Goal: Find contact information: Find contact information

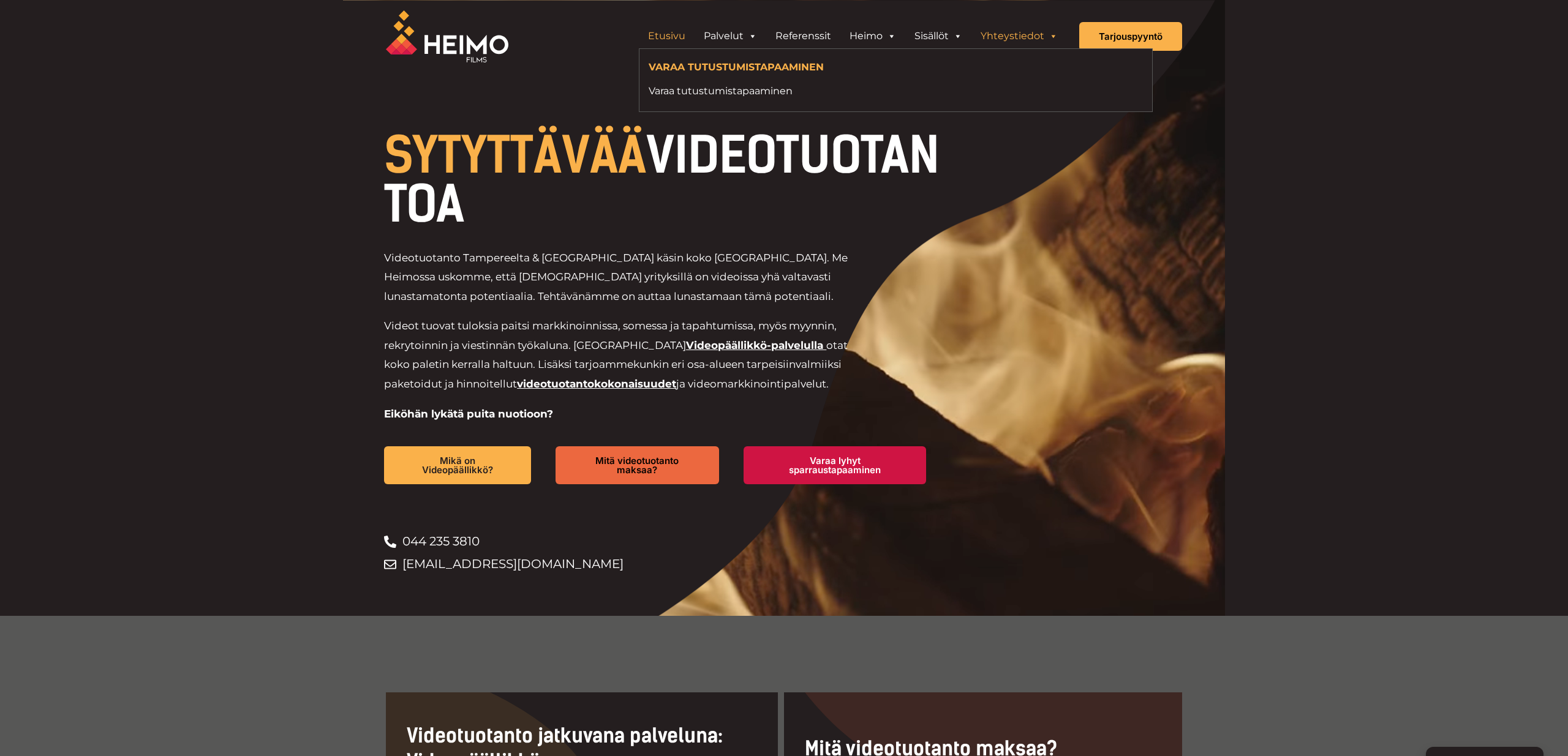
click at [1003, 36] on link "Yhteystiedot" at bounding box center [1019, 35] width 96 height 24
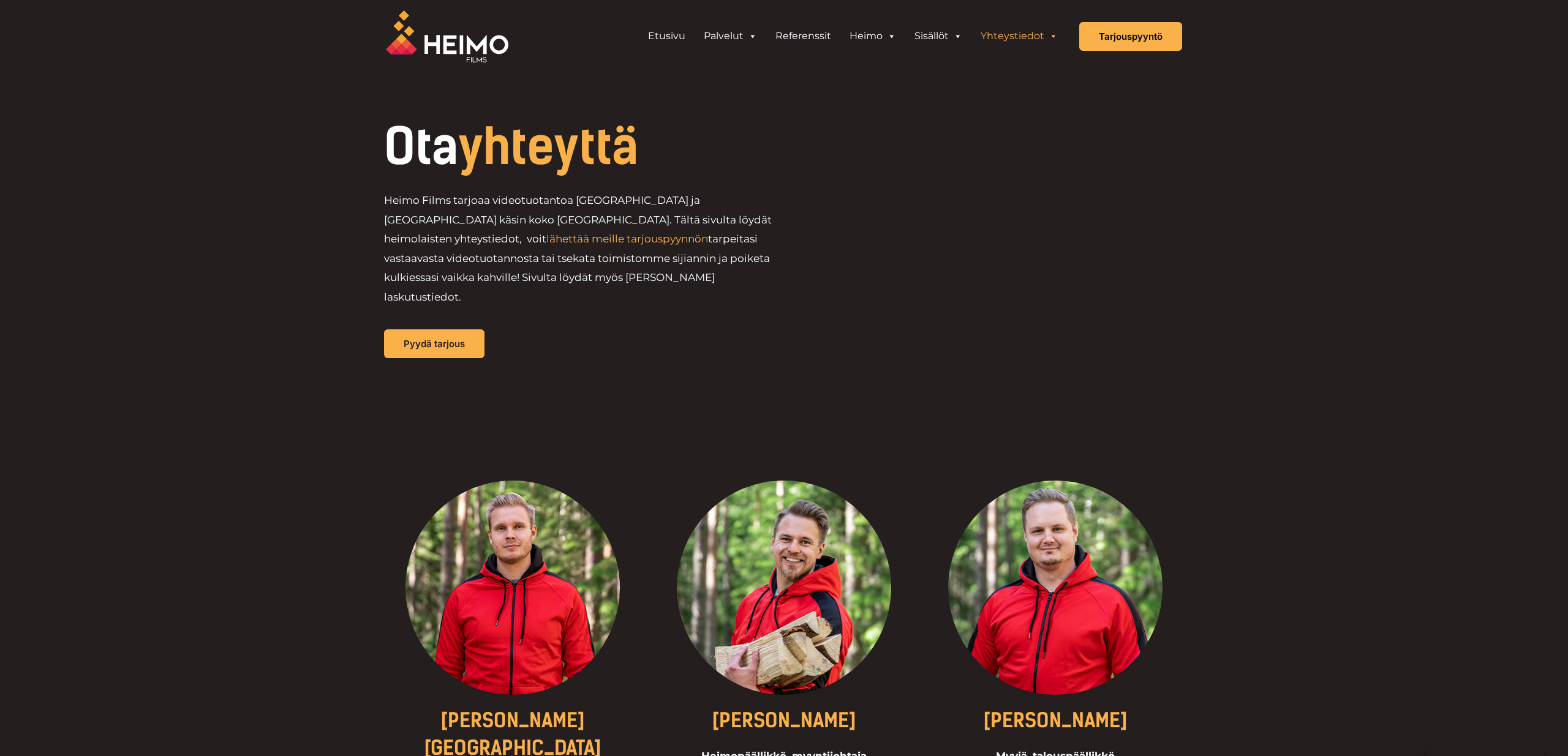
scroll to position [352, 0]
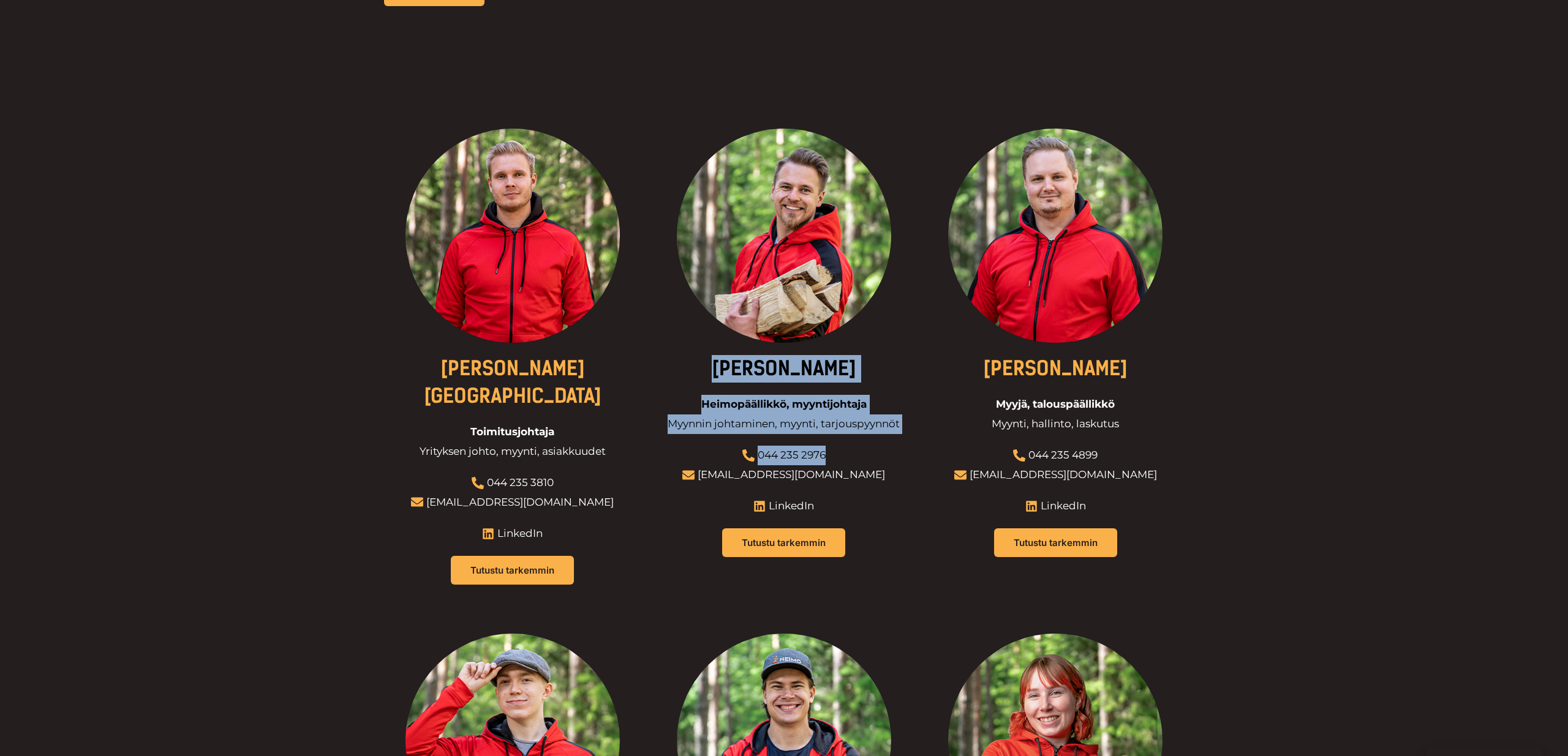
drag, startPoint x: 863, startPoint y: 434, endPoint x: 837, endPoint y: 437, distance: 26.2
click at [837, 437] on div "Jani Bieck Heimopäällikkö, myyntijohtaja Myynnin johtaminen, myynti, tarjouspyy…" at bounding box center [784, 350] width 253 height 444
click at [837, 446] on li "044 235 2976" at bounding box center [784, 456] width 203 height 20
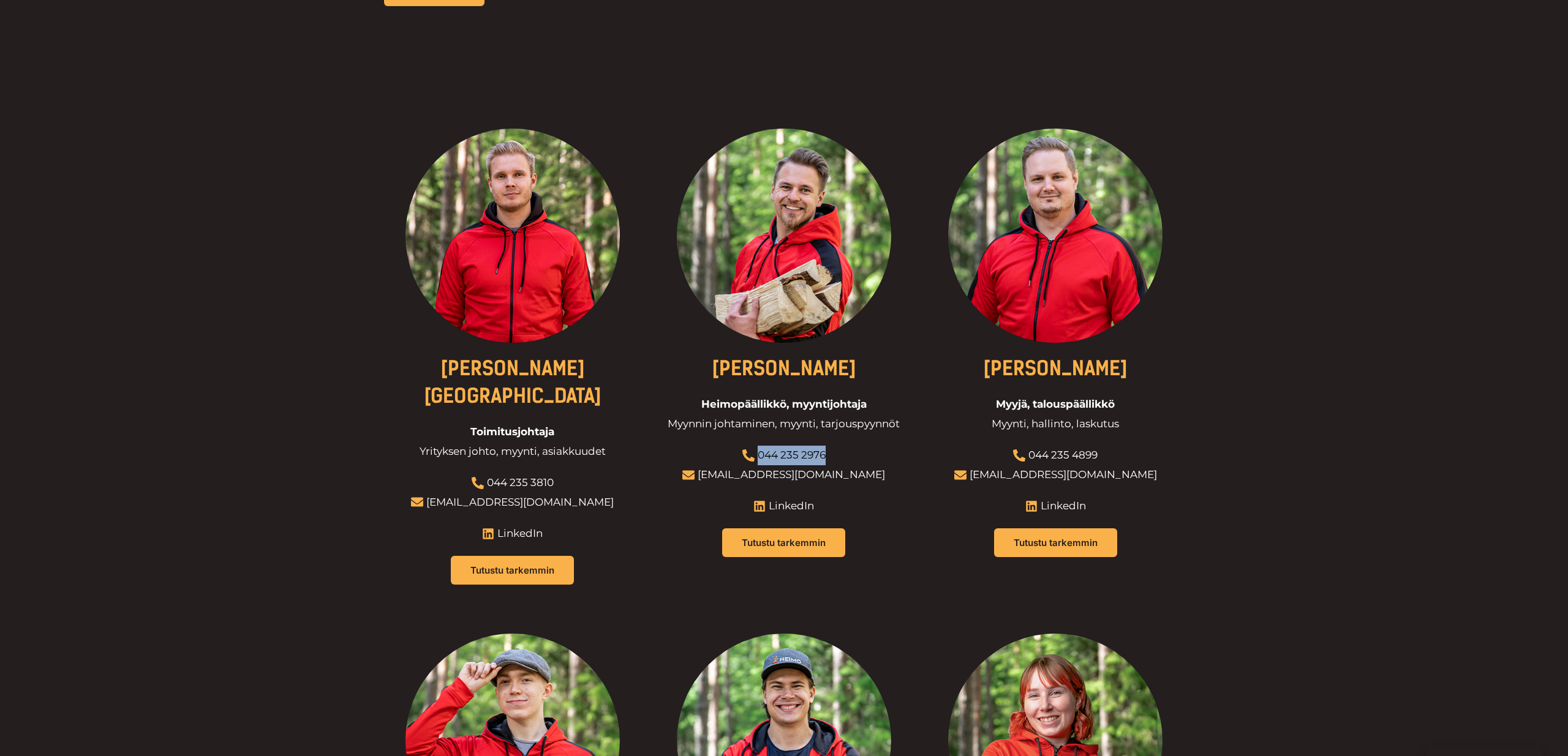
drag, startPoint x: 830, startPoint y: 437, endPoint x: 760, endPoint y: 437, distance: 70.0
click at [760, 446] on li "044 235 2976" at bounding box center [784, 456] width 203 height 20
copy link "044 235 2976"
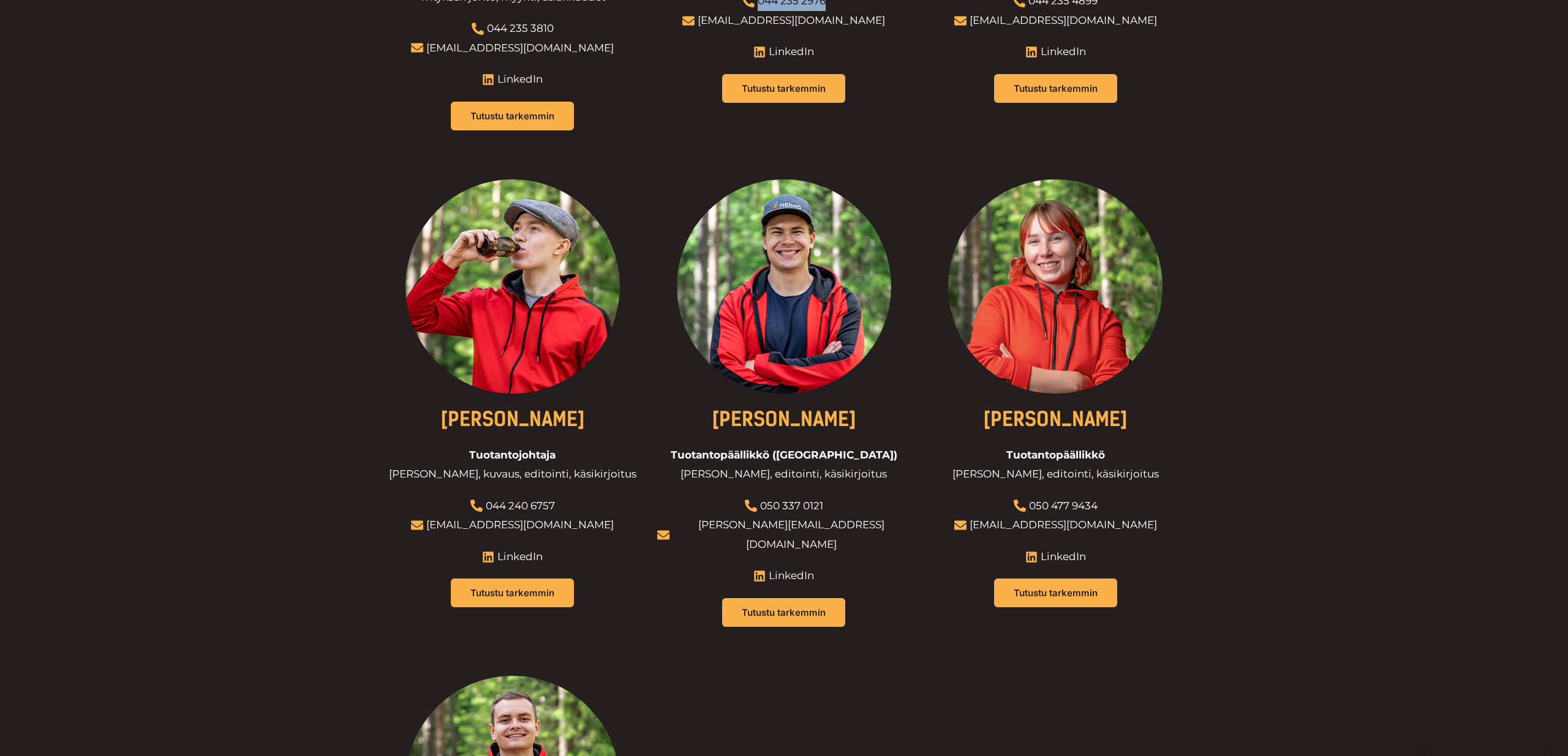
scroll to position [0, 0]
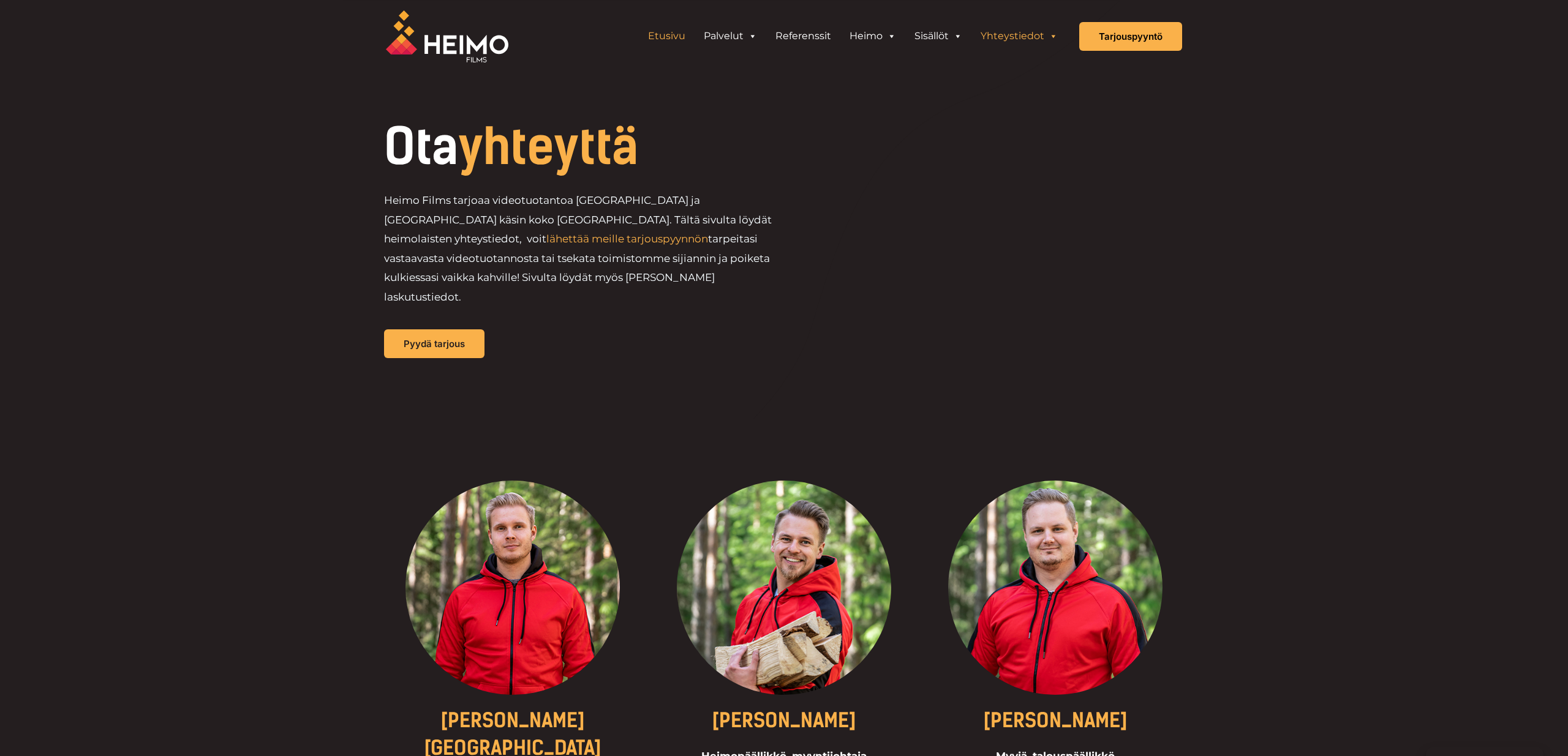
click at [671, 37] on link "Etusivu" at bounding box center [667, 35] width 56 height 24
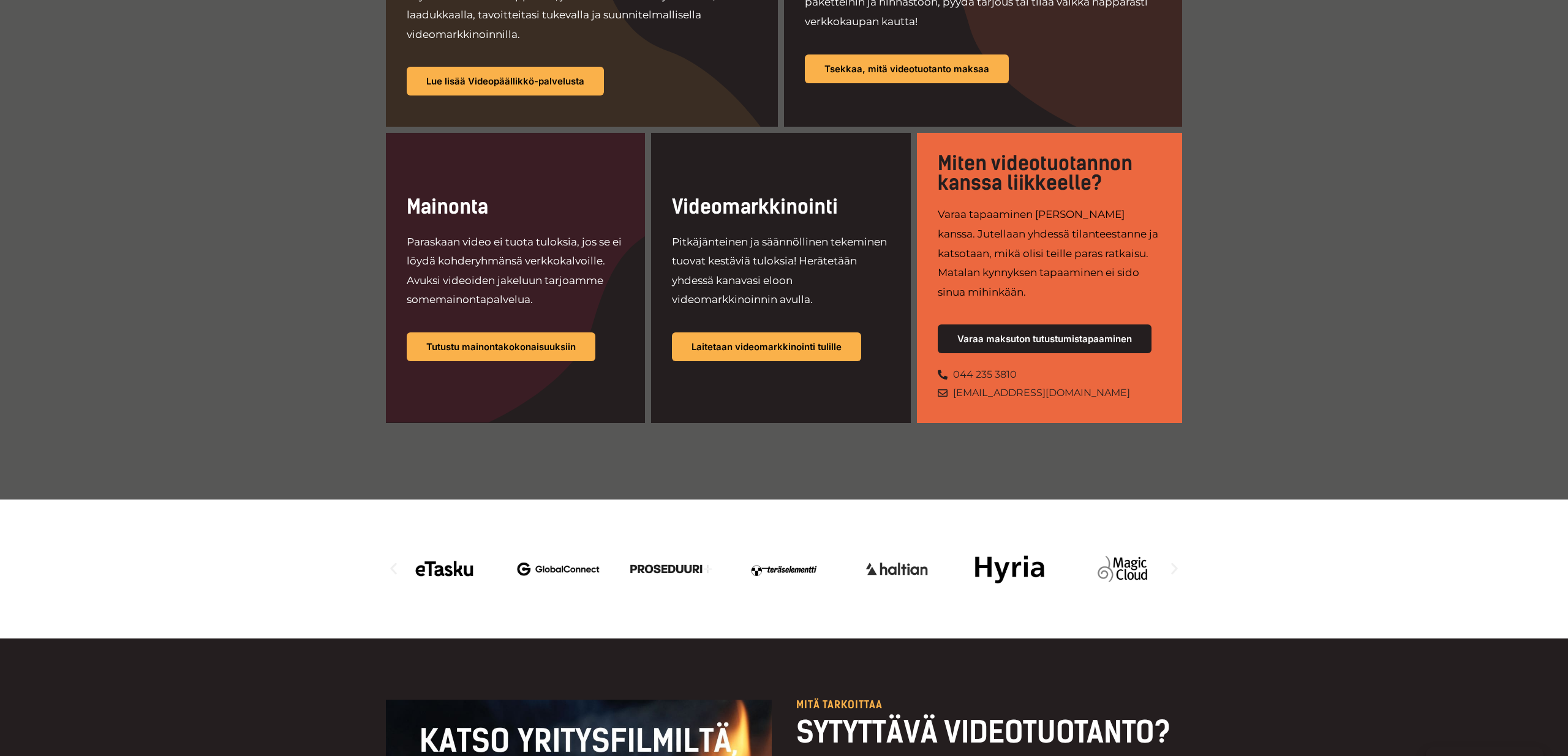
scroll to position [1183, 0]
